Goal: Information Seeking & Learning: Understand process/instructions

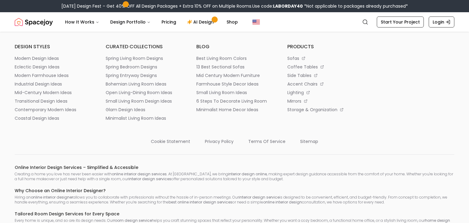
scroll to position [3306, 0]
click at [264, 140] on p "terms of service" at bounding box center [266, 142] width 37 height 6
click at [219, 140] on p "privacy policy" at bounding box center [219, 142] width 29 height 6
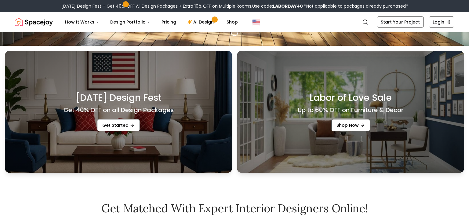
scroll to position [176, 0]
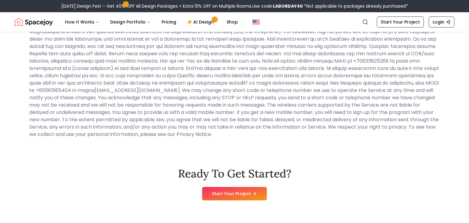
scroll to position [3529, 0]
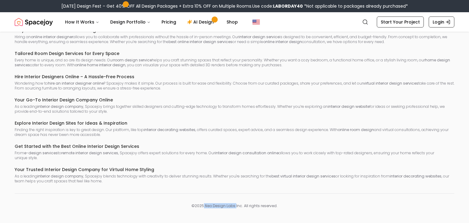
drag, startPoint x: 237, startPoint y: 205, endPoint x: 204, endPoint y: 206, distance: 33.0
click at [204, 206] on p "© 2025 . Neo Design Labs Inc . All rights reserved." at bounding box center [235, 206] width 440 height 5
click at [206, 205] on p "© 2025 . Neo Design Labs Inc . All rights reserved." at bounding box center [235, 206] width 440 height 5
click at [216, 197] on div "© 2025 . Neo Design Labs Inc . All rights reserved." at bounding box center [235, 200] width 440 height 15
click at [135, 204] on p "© 2025 . Neo Design Labs Inc . All rights reserved." at bounding box center [235, 206] width 440 height 5
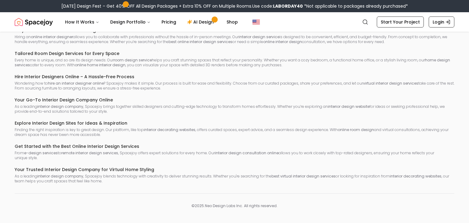
click at [220, 207] on p "© 2025 . Neo Design Labs Inc . All rights reserved." at bounding box center [235, 206] width 440 height 5
drag, startPoint x: 205, startPoint y: 207, endPoint x: 237, endPoint y: 209, distance: 31.5
click at [237, 209] on footer "Spacejoy is an online interior design platform that helps you create a personal…" at bounding box center [234, 4] width 469 height 438
copy p "Neo Design Labs"
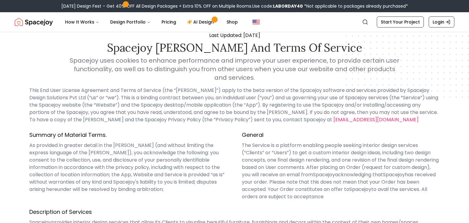
scroll to position [20, 0]
drag, startPoint x: 384, startPoint y: 88, endPoint x: 68, endPoint y: 100, distance: 315.6
click at [68, 100] on p "This End User License Agreement and Terms of Service (the “EULA”) apply to the …" at bounding box center [234, 104] width 411 height 37
copy p "Spacejoy Design Solutions Pvt Ltd"
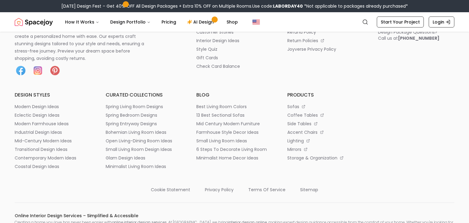
scroll to position [3529, 0]
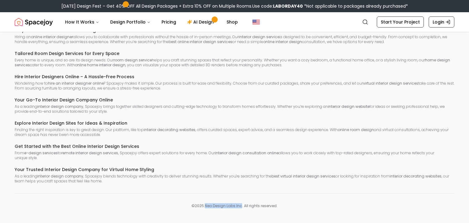
drag, startPoint x: 242, startPoint y: 205, endPoint x: 207, endPoint y: 206, distance: 35.5
click at [207, 206] on p "© 2025 . Neo Design Labs Inc . All rights reserved." at bounding box center [235, 206] width 440 height 5
copy p "Neo Design Labs Inc"
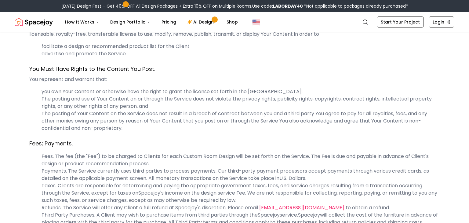
scroll to position [0, 0]
